Goal: Task Accomplishment & Management: Use online tool/utility

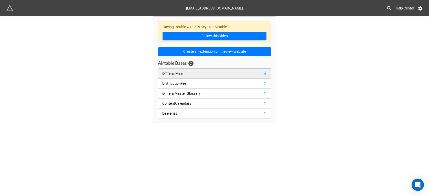
click at [212, 73] on link "OTTera_Main" at bounding box center [214, 73] width 113 height 10
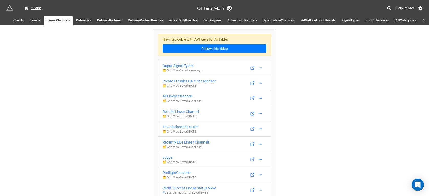
click at [80, 22] on span "Deliveries" at bounding box center [83, 20] width 15 height 5
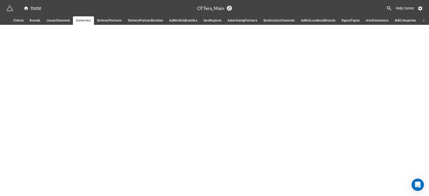
click at [81, 19] on span "Deliveries" at bounding box center [83, 20] width 15 height 5
drag, startPoint x: 71, startPoint y: 40, endPoint x: 85, endPoint y: 19, distance: 25.5
click at [71, 40] on div "Home OTTera_Main Help Center Clients Brands LinearChannels Deliveries DeliveryP…" at bounding box center [214, 98] width 429 height 196
click at [85, 19] on span "Deliveries" at bounding box center [83, 20] width 15 height 5
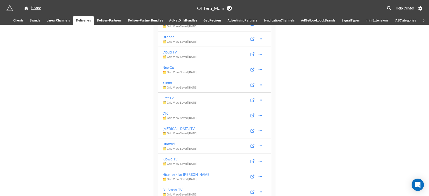
scroll to position [2949, 0]
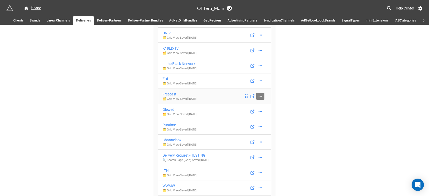
click at [260, 96] on icon at bounding box center [259, 96] width 3 height 1
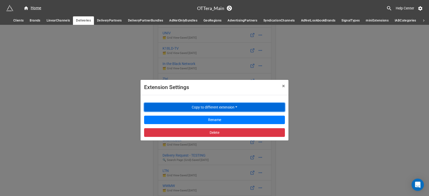
click at [243, 109] on button "Copy to different extension" at bounding box center [214, 107] width 141 height 9
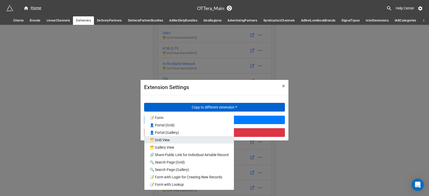
click at [193, 138] on link "🗂️ Grid View" at bounding box center [188, 139] width 89 height 7
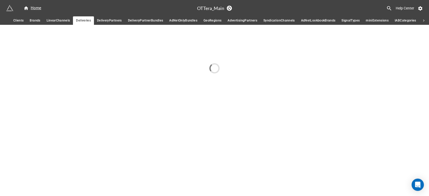
scroll to position [0, 0]
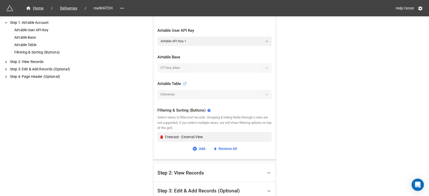
scroll to position [135, 0]
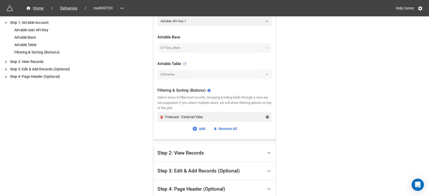
click at [159, 117] on icon "Remove" at bounding box center [161, 117] width 4 height 4
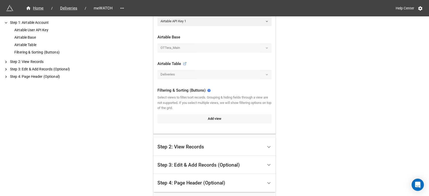
click at [174, 120] on link "Add view" at bounding box center [214, 118] width 114 height 9
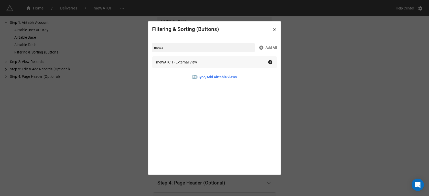
type input "mewa"
click at [185, 63] on div "meWATCH - External View" at bounding box center [176, 62] width 41 height 6
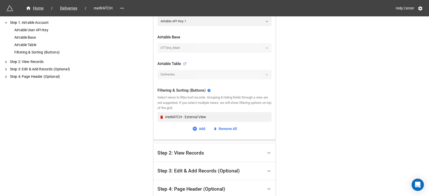
click at [143, 116] on div "Home / Deliveries / meWATCH Help Center How to Setup Step 1: Airtable Account A…" at bounding box center [214, 52] width 429 height 375
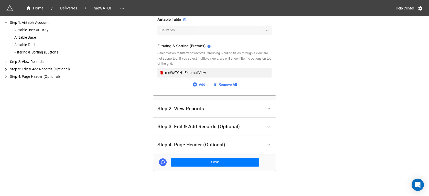
click at [172, 113] on div "Step 2: View Records" at bounding box center [210, 109] width 106 height 12
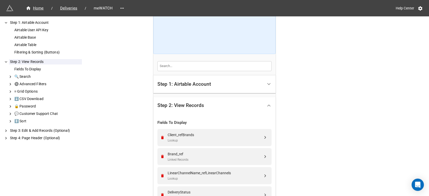
scroll to position [117, 0]
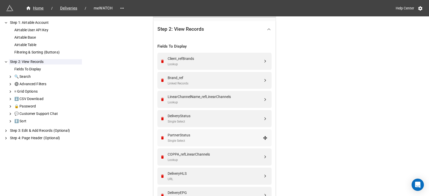
click at [182, 137] on div "PartnerStatus" at bounding box center [214, 135] width 95 height 6
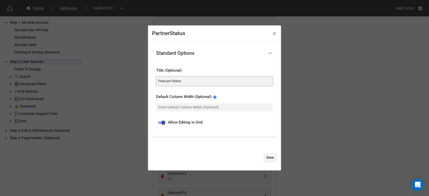
click at [166, 81] on input "Freecast Status" at bounding box center [214, 80] width 117 height 9
click at [164, 79] on input "meWATCH Status" at bounding box center [214, 80] width 117 height 9
type input "meWATCH Status"
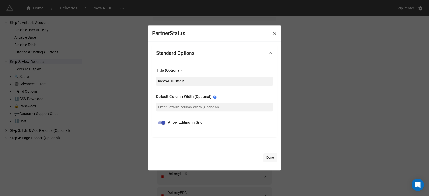
click at [269, 156] on link "Done" at bounding box center [270, 157] width 14 height 9
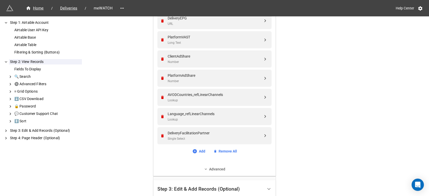
click at [218, 168] on link "Advanced" at bounding box center [214, 169] width 114 height 6
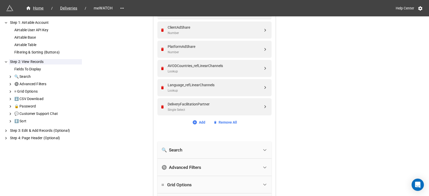
scroll to position [361, 0]
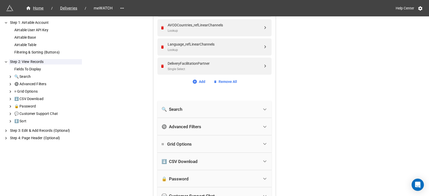
click at [231, 179] on div "🔒 Password" at bounding box center [209, 178] width 97 height 11
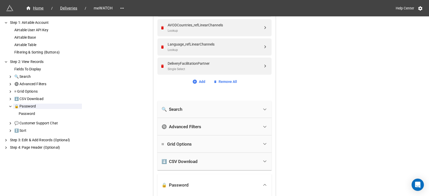
scroll to position [429, 0]
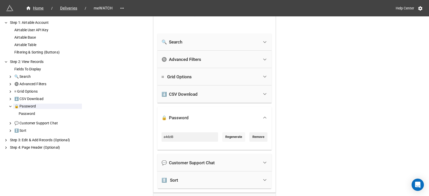
click at [231, 138] on link "Regenerate" at bounding box center [233, 136] width 23 height 9
type input "wIj9yX"
click at [186, 139] on input "wIj9yX" at bounding box center [189, 136] width 57 height 9
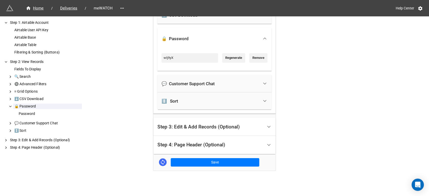
click at [240, 147] on div "Step 4: Page Header (Optional)" at bounding box center [210, 145] width 106 height 12
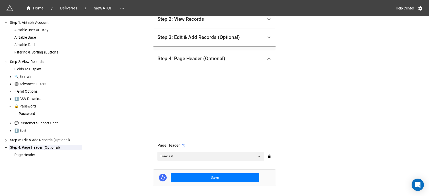
scroll to position [139, 0]
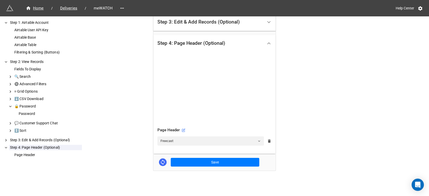
click at [268, 142] on icon at bounding box center [268, 141] width 3 height 4
click at [267, 141] on icon at bounding box center [268, 140] width 5 height 5
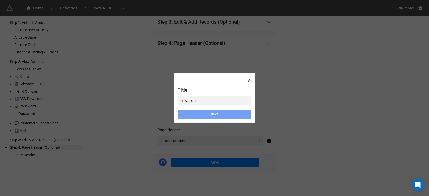
type input "meWATCH"
click at [209, 117] on link "Save" at bounding box center [214, 113] width 74 height 9
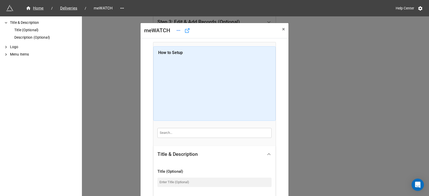
scroll to position [148, 0]
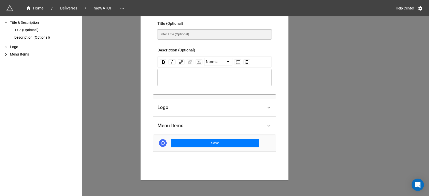
click at [193, 32] on input at bounding box center [214, 34] width 114 height 9
paste input "meWATCH"
type input "meWATCH Deliveries"
click at [192, 109] on div "Logo" at bounding box center [210, 108] width 106 height 12
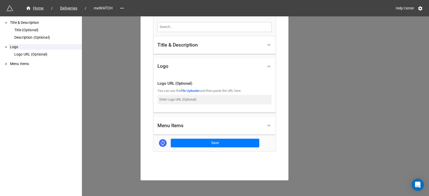
scroll to position [68, 0]
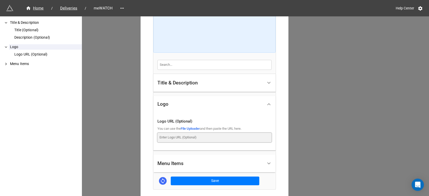
click at [186, 138] on input at bounding box center [214, 137] width 114 height 9
paste input "https://dde6k395qc1nd.cloudfront.net/ottera/image/logo-5878x3307.png"
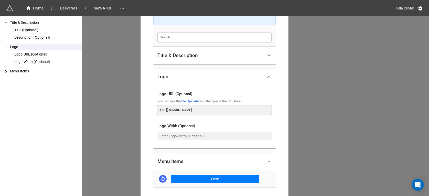
scroll to position [131, 0]
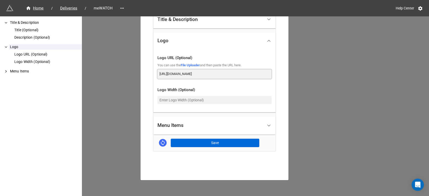
type input "https://dde6k395qc1nd.cloudfront.net/ottera/image/logo-5878x3307.png"
click at [216, 144] on button "Save" at bounding box center [215, 143] width 88 height 9
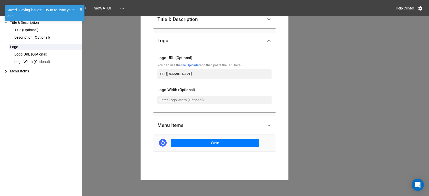
click at [333, 109] on div "meWATCH × Close How to Setup Title & Description Title (Optional) Description (…" at bounding box center [214, 114] width 429 height 196
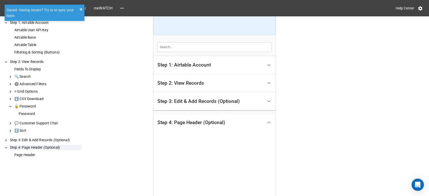
scroll to position [173, 0]
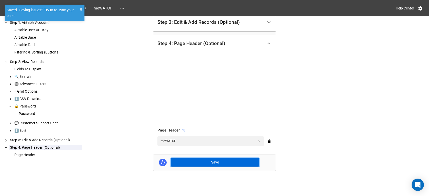
click at [235, 164] on button "Save" at bounding box center [215, 162] width 88 height 9
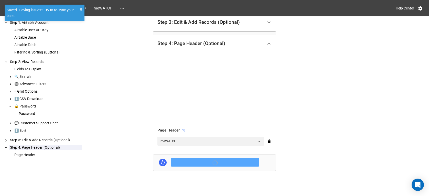
scroll to position [139, 0]
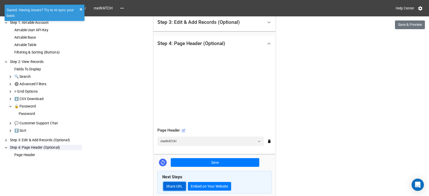
click at [181, 187] on link "Share URL" at bounding box center [174, 186] width 23 height 9
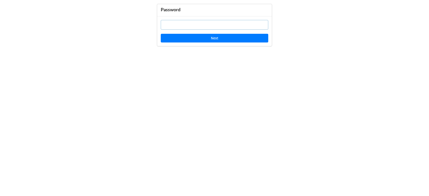
click at [226, 26] on input "text" at bounding box center [214, 25] width 107 height 10
paste input "wIj9yX"
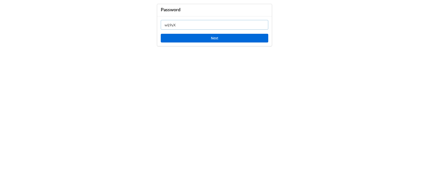
type input "wIj9yX"
click at [225, 42] on button "Next" at bounding box center [214, 38] width 107 height 9
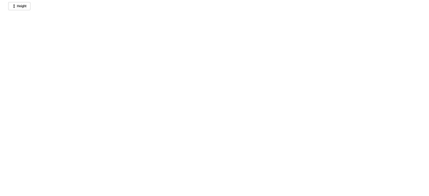
click at [291, 23] on div "Height" at bounding box center [214, 98] width 429 height 196
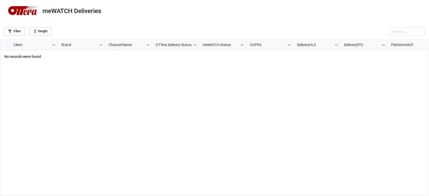
scroll to position [153, 425]
